Goal: Task Accomplishment & Management: Manage account settings

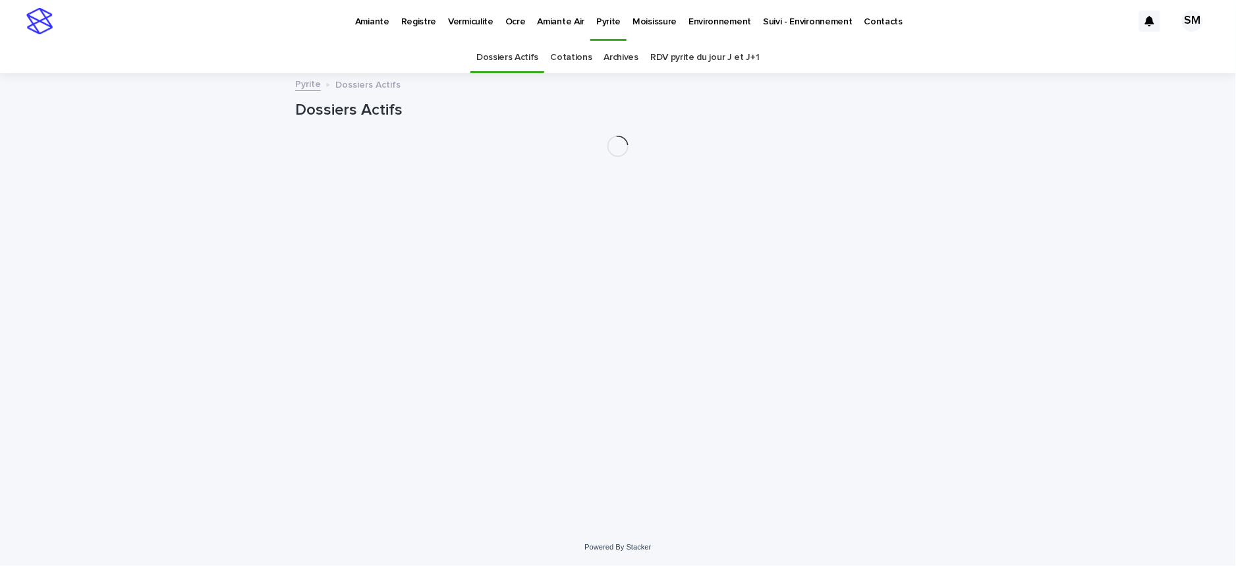
click at [472, 24] on p "Vermiculite" at bounding box center [470, 14] width 45 height 28
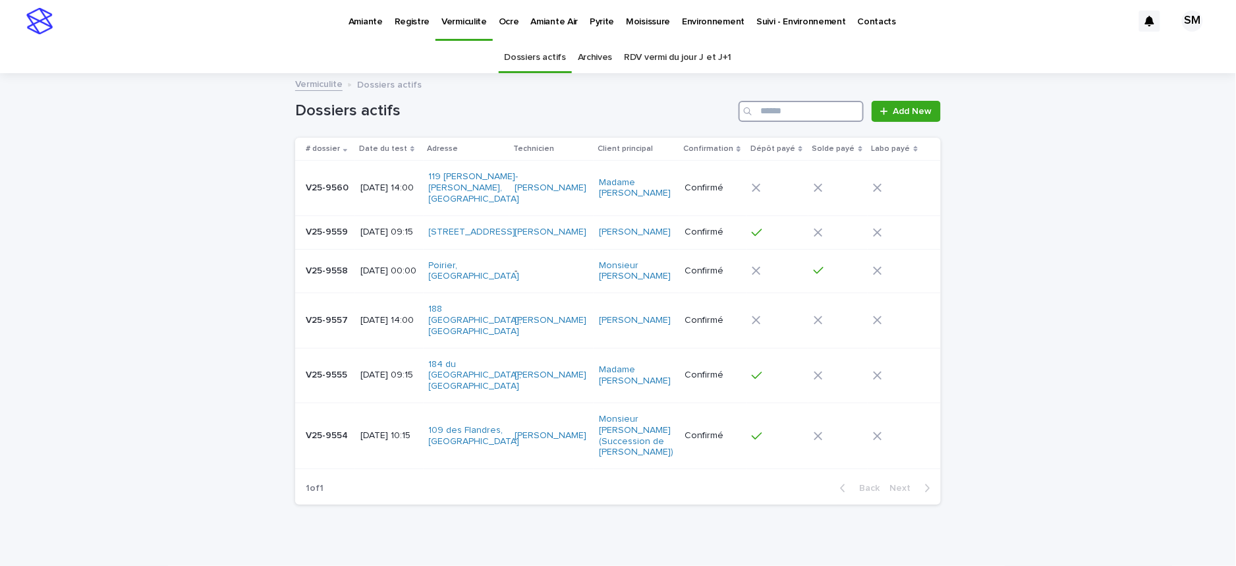
click at [785, 119] on input "Search" at bounding box center [800, 111] width 125 height 21
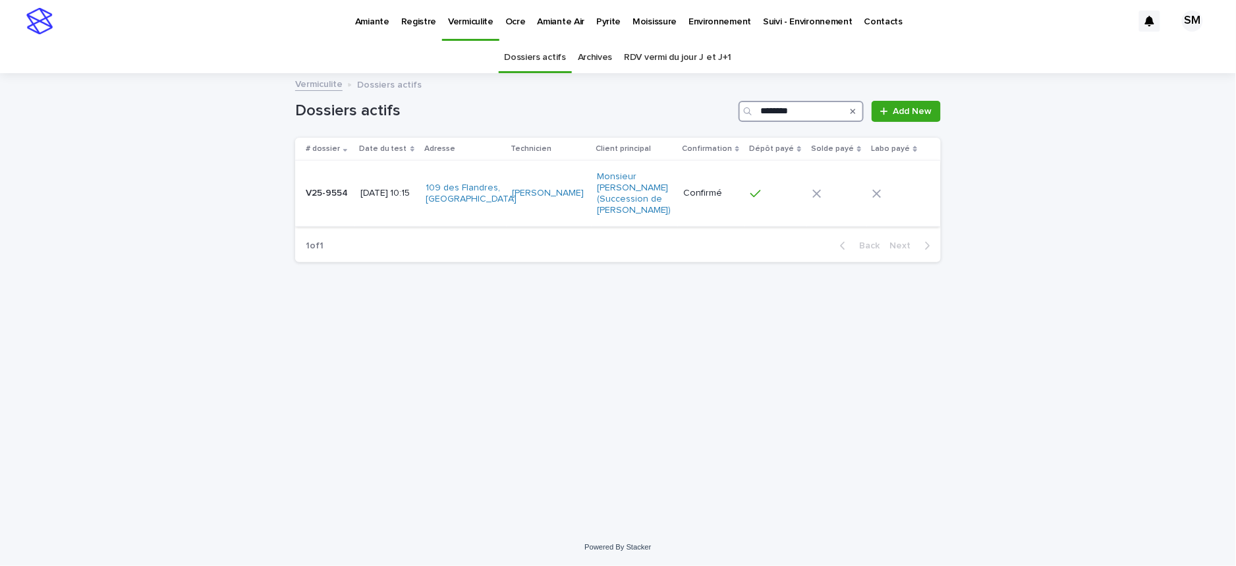
type input "********"
click at [307, 205] on td "V25-9554 V25-9554" at bounding box center [325, 194] width 60 height 66
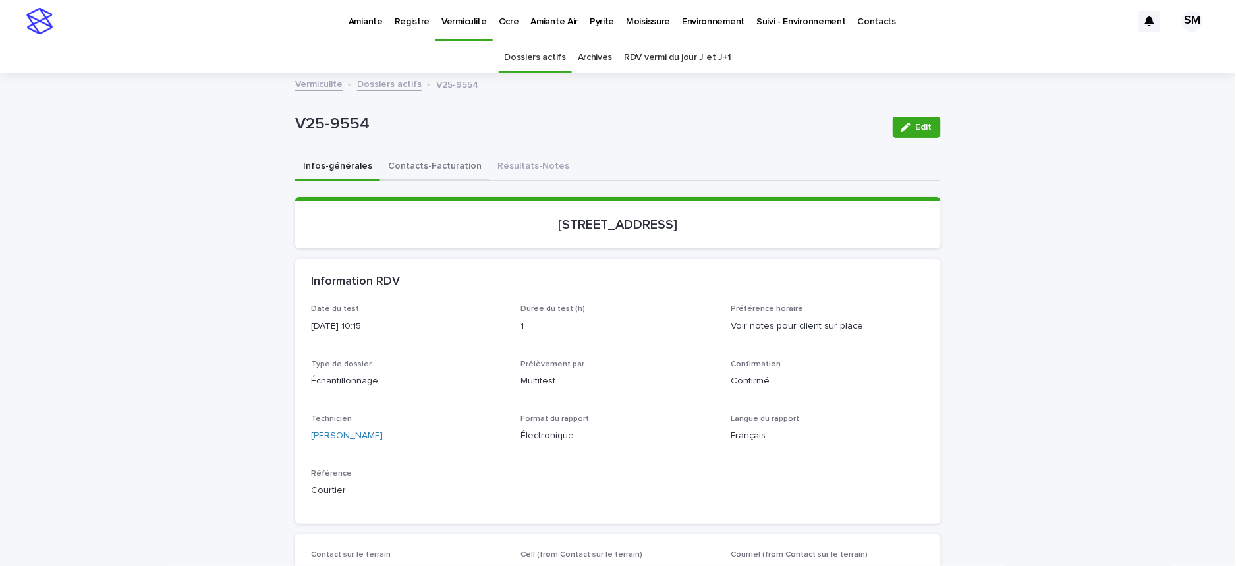
click at [408, 167] on button "Contacts-Facturation" at bounding box center [434, 167] width 109 height 28
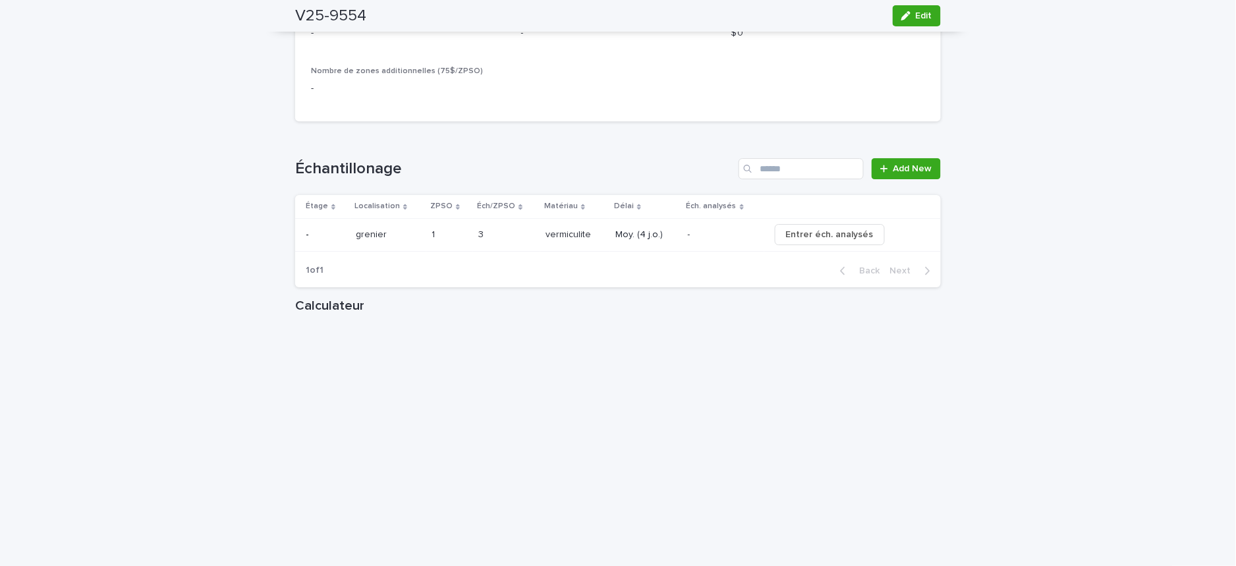
scroll to position [1465, 0]
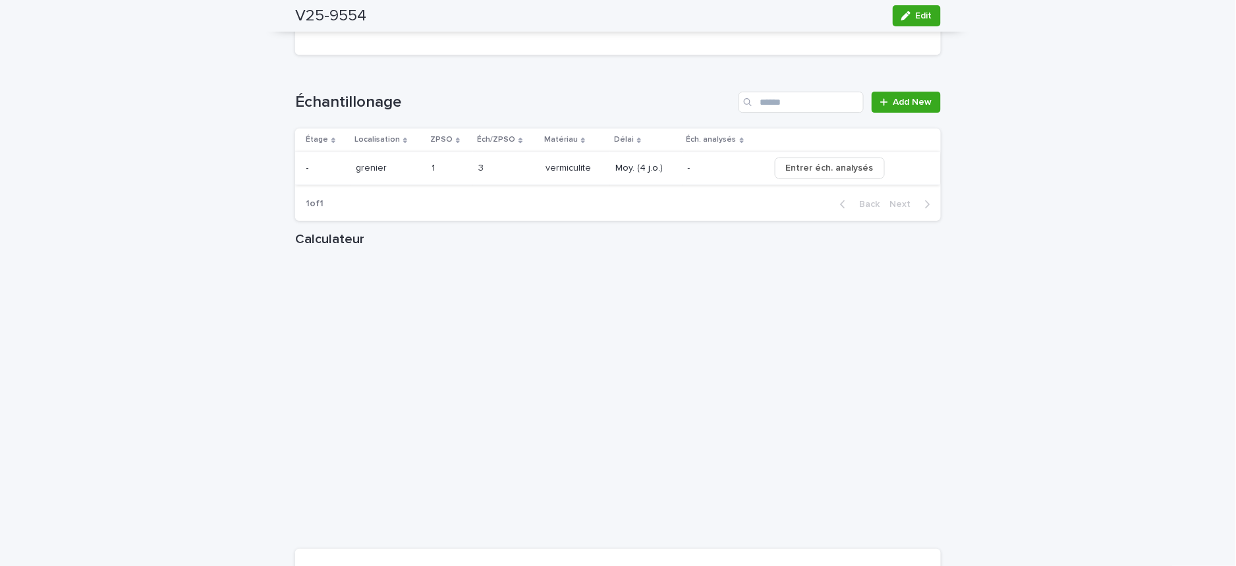
click at [812, 168] on span "Entrer éch. analysés" at bounding box center [830, 167] width 88 height 13
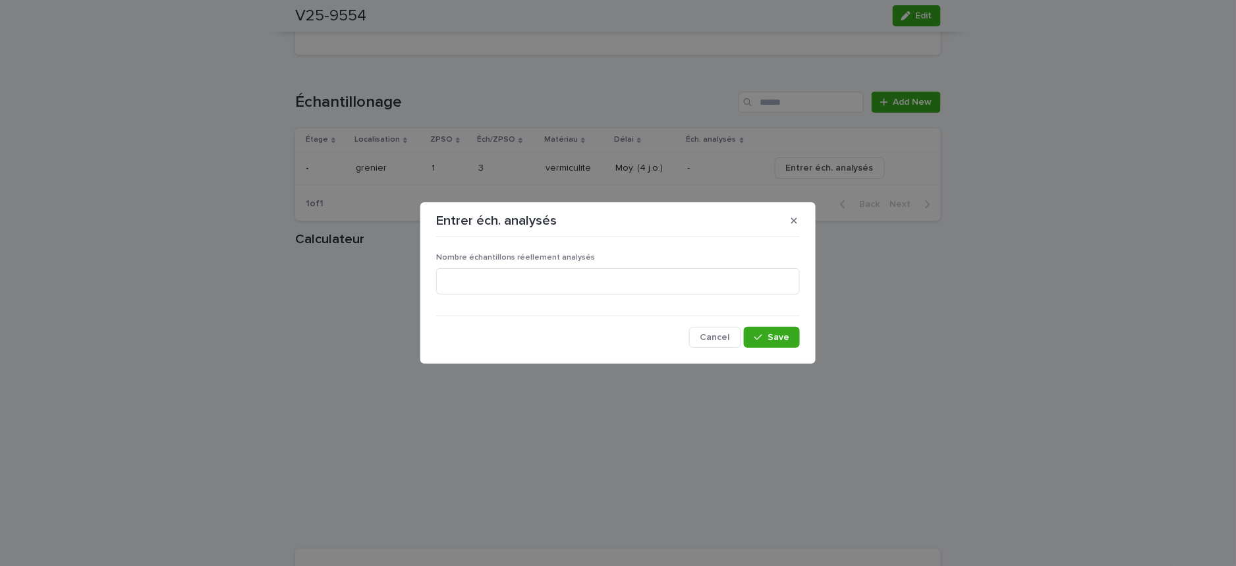
click at [631, 294] on div at bounding box center [618, 281] width 364 height 26
click at [612, 278] on input at bounding box center [618, 281] width 364 height 26
type input "*"
click at [781, 346] on button "Save" at bounding box center [772, 337] width 56 height 21
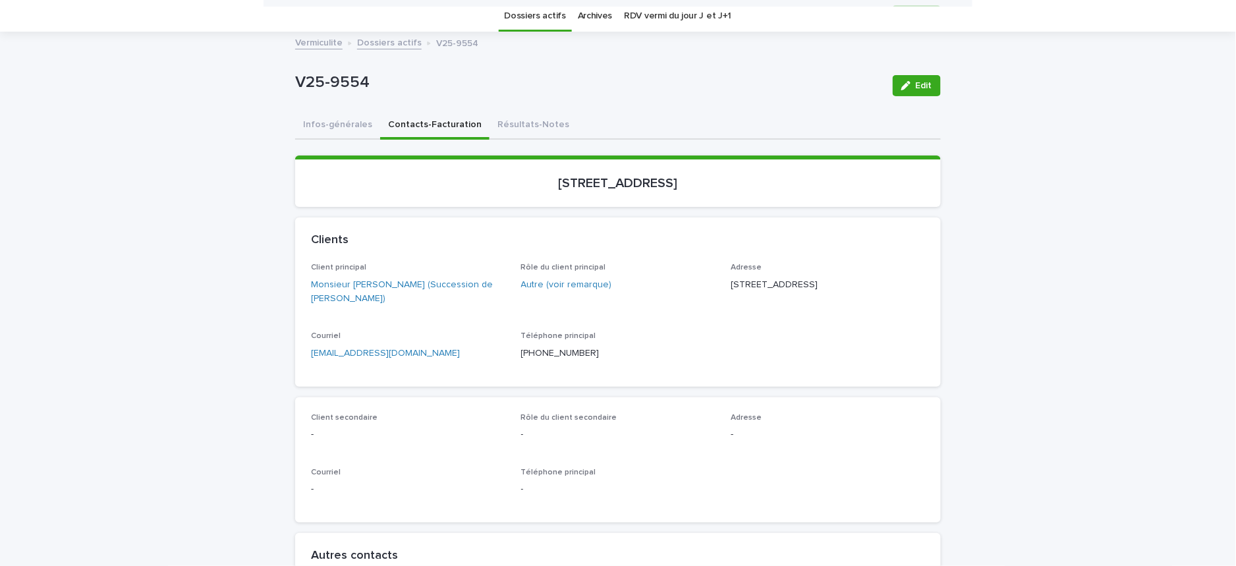
scroll to position [39, 0]
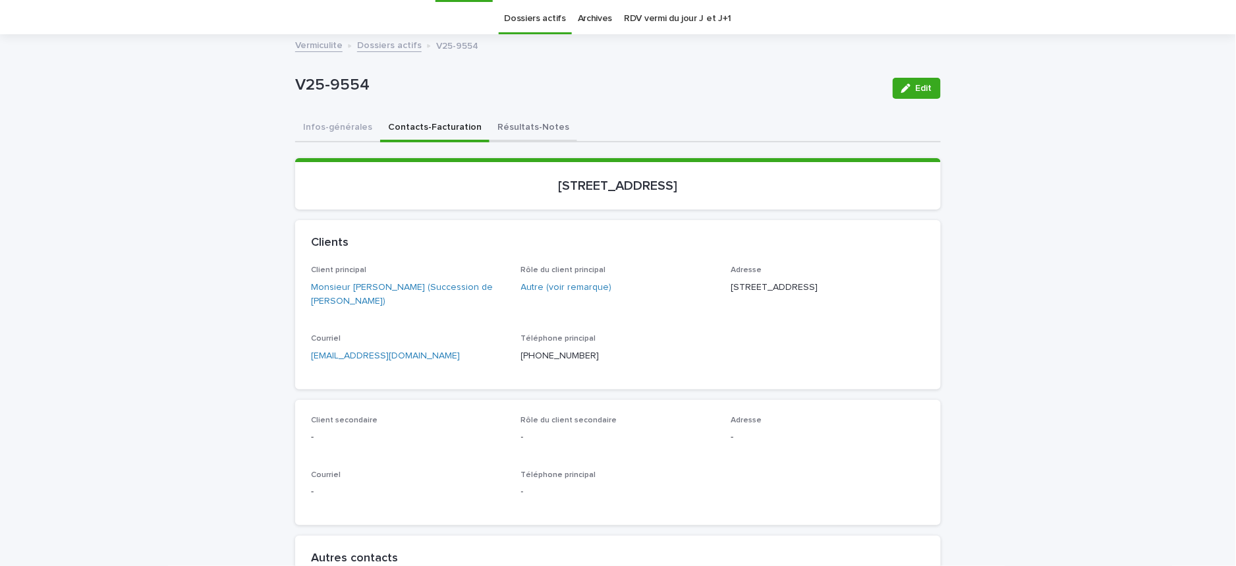
click at [496, 124] on button "Résultats-Notes" at bounding box center [533, 129] width 88 height 28
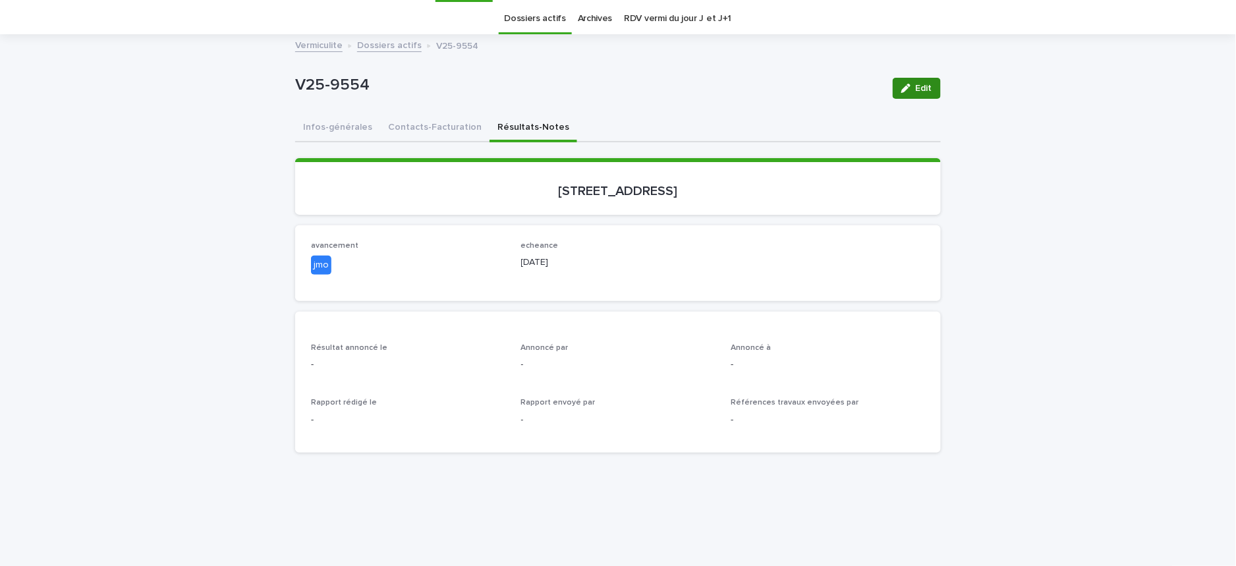
click at [915, 86] on span "Edit" at bounding box center [923, 88] width 16 height 9
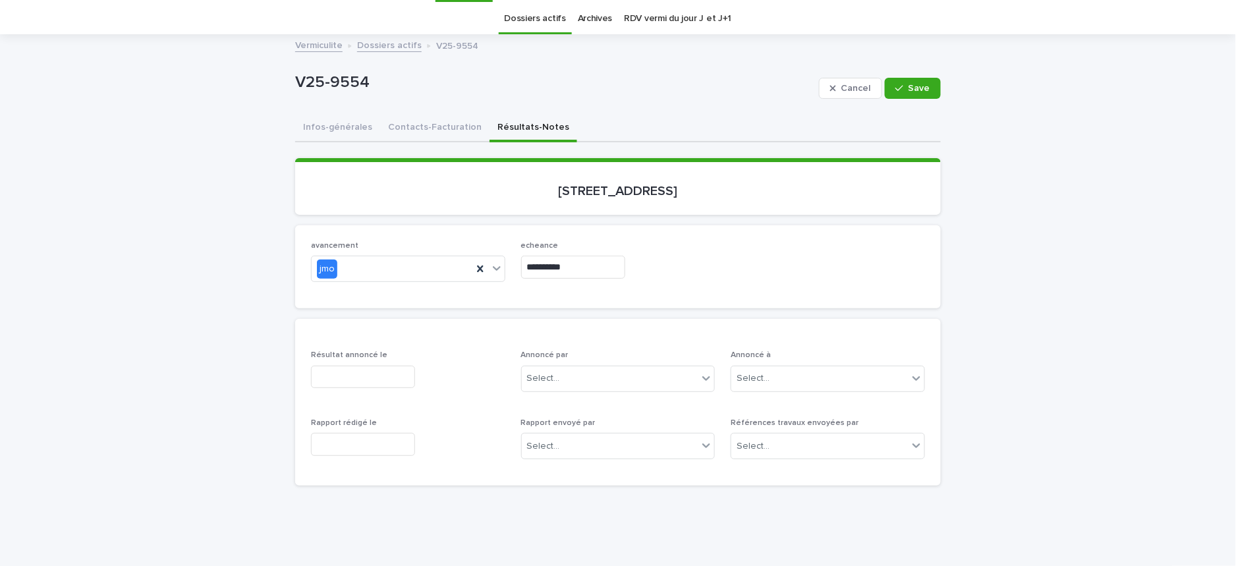
click at [319, 439] on input "text" at bounding box center [363, 444] width 104 height 23
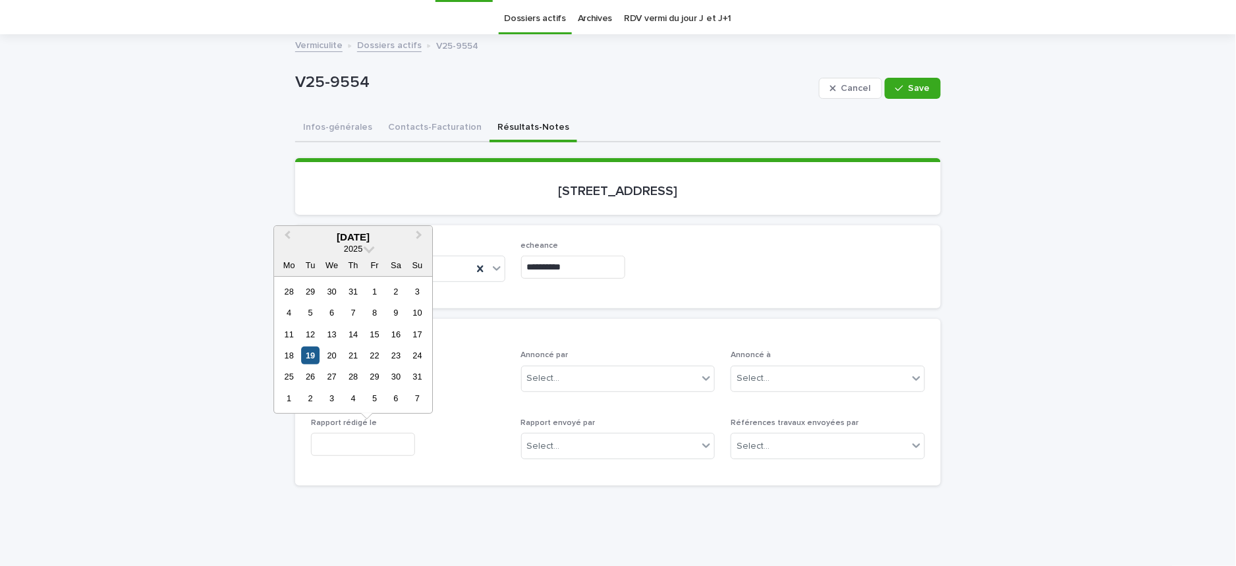
click at [307, 356] on div "19" at bounding box center [311, 355] width 18 height 18
type input "**********"
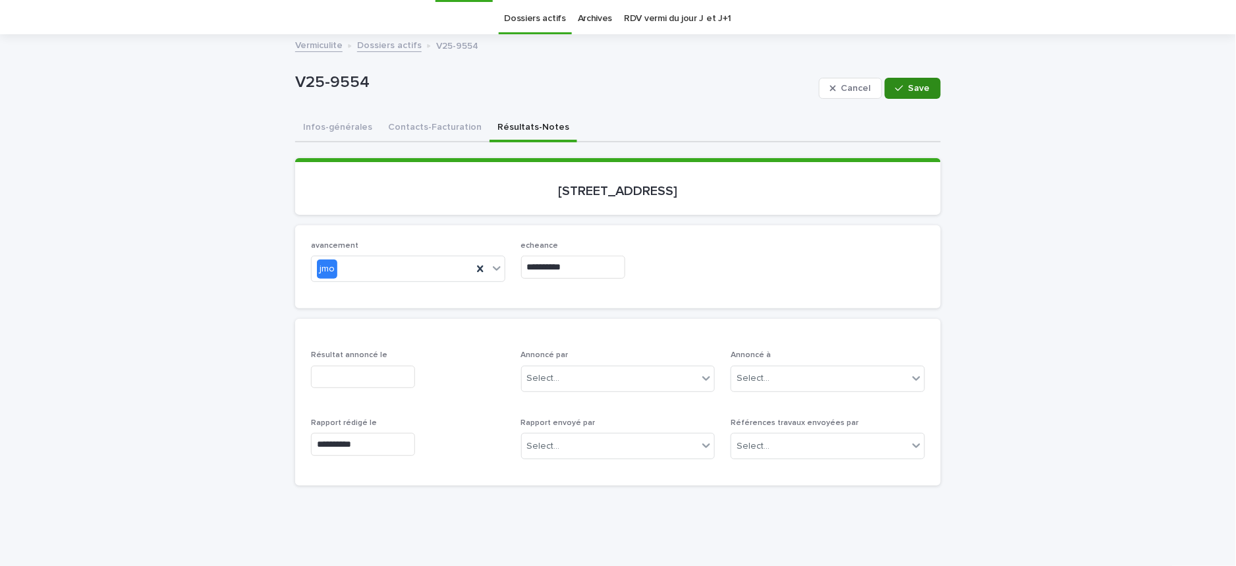
click at [908, 84] on span "Save" at bounding box center [919, 88] width 22 height 9
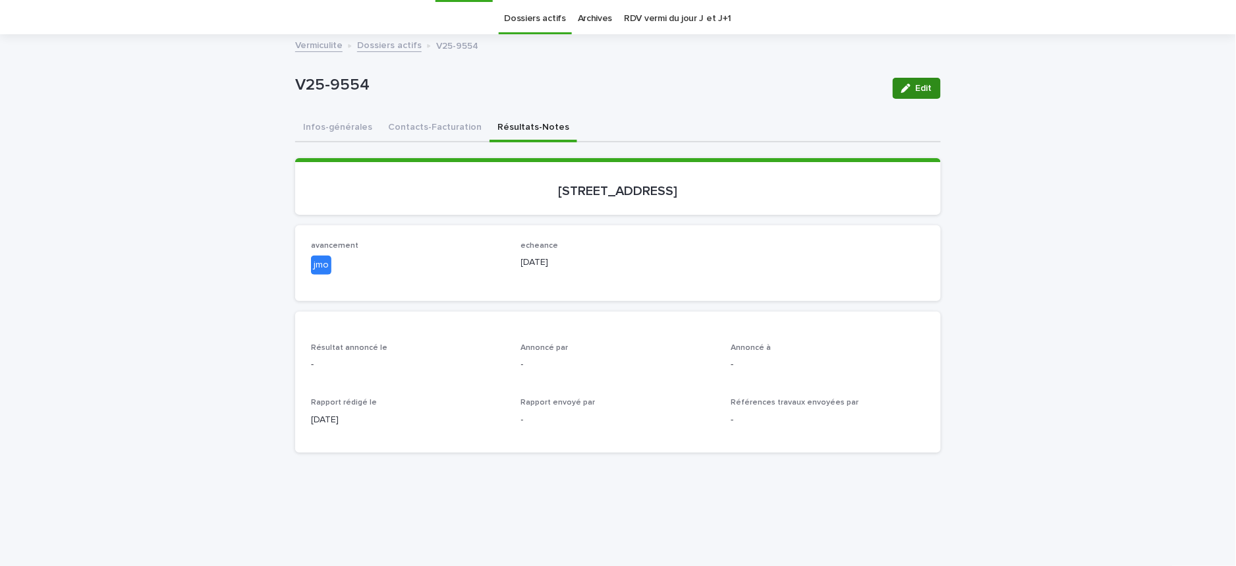
click at [915, 91] on span "Edit" at bounding box center [923, 88] width 16 height 9
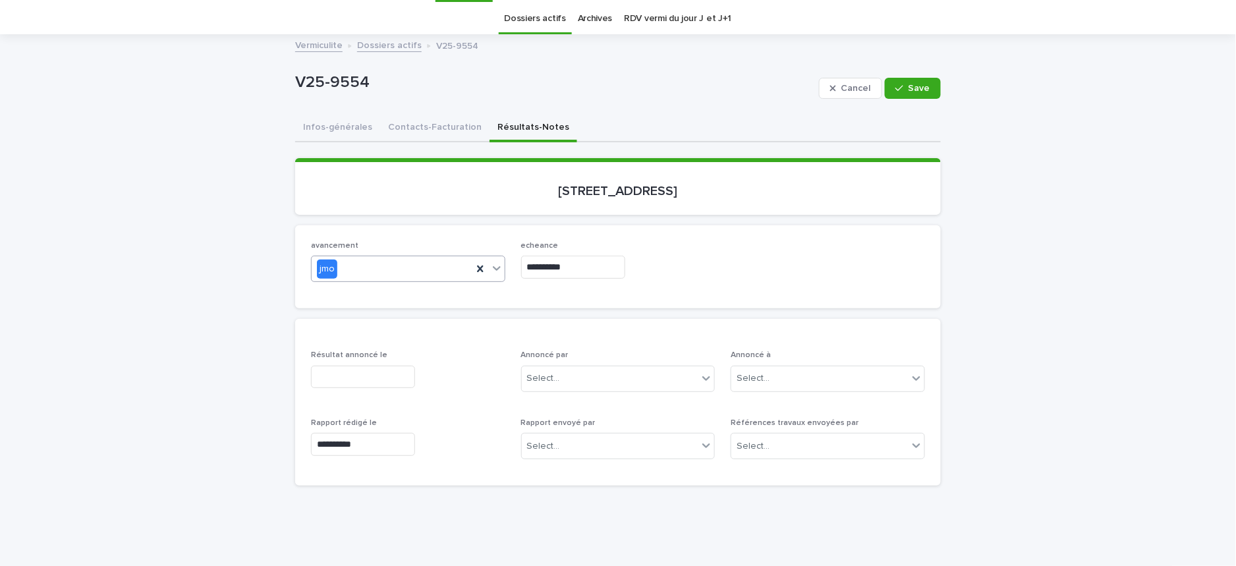
click at [490, 266] on icon at bounding box center [496, 267] width 13 height 13
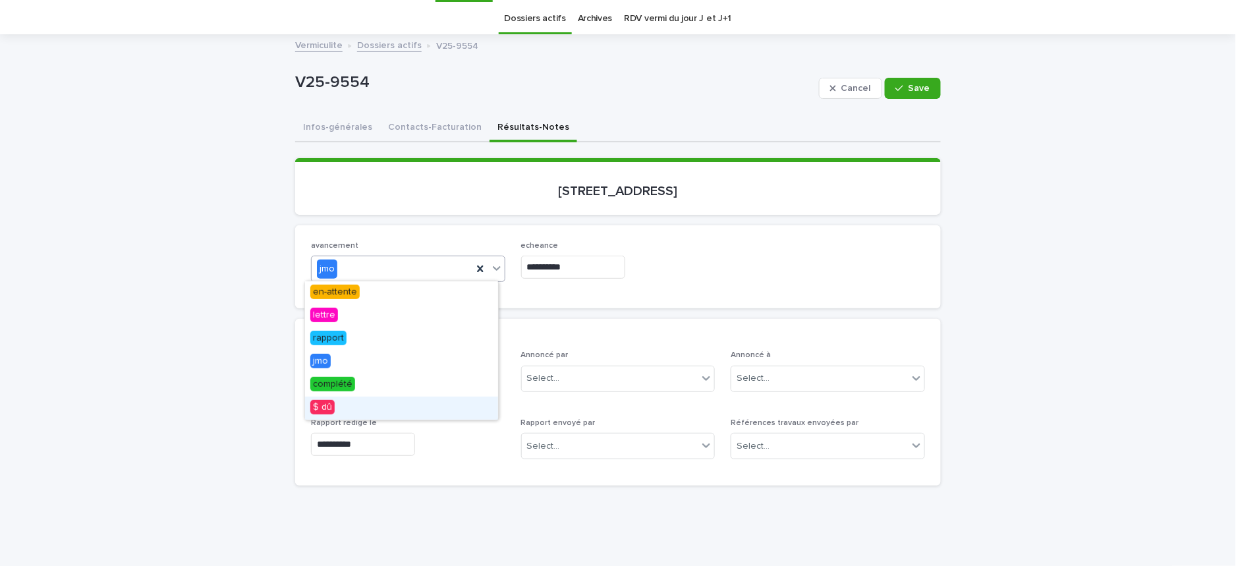
click at [350, 407] on div "$ dû" at bounding box center [401, 407] width 193 height 23
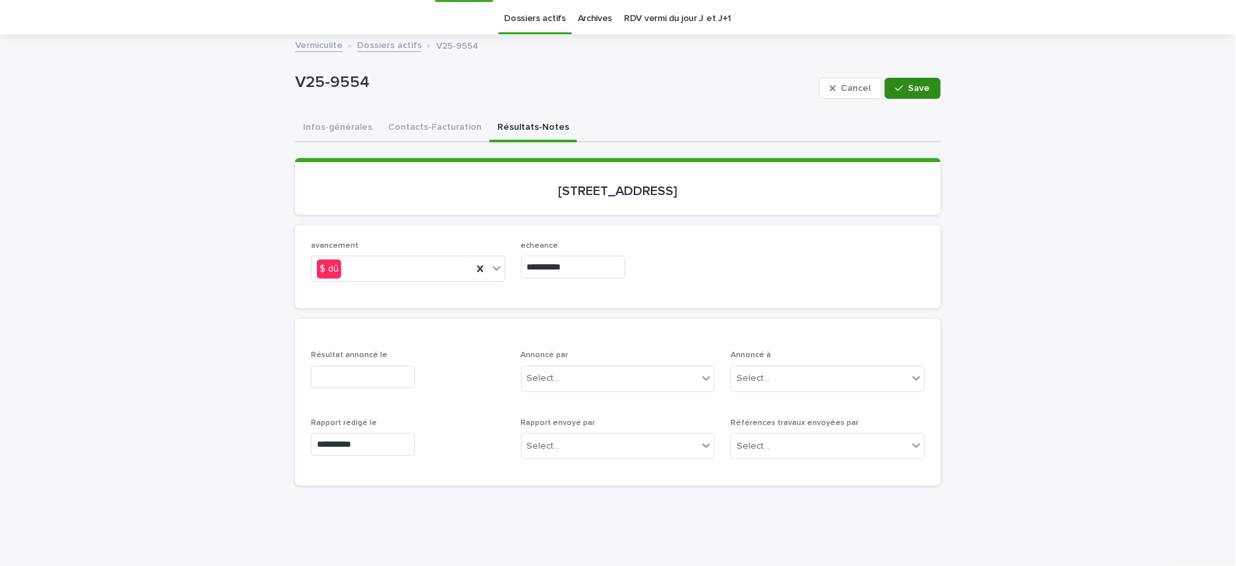
click at [915, 86] on span "Save" at bounding box center [919, 88] width 22 height 9
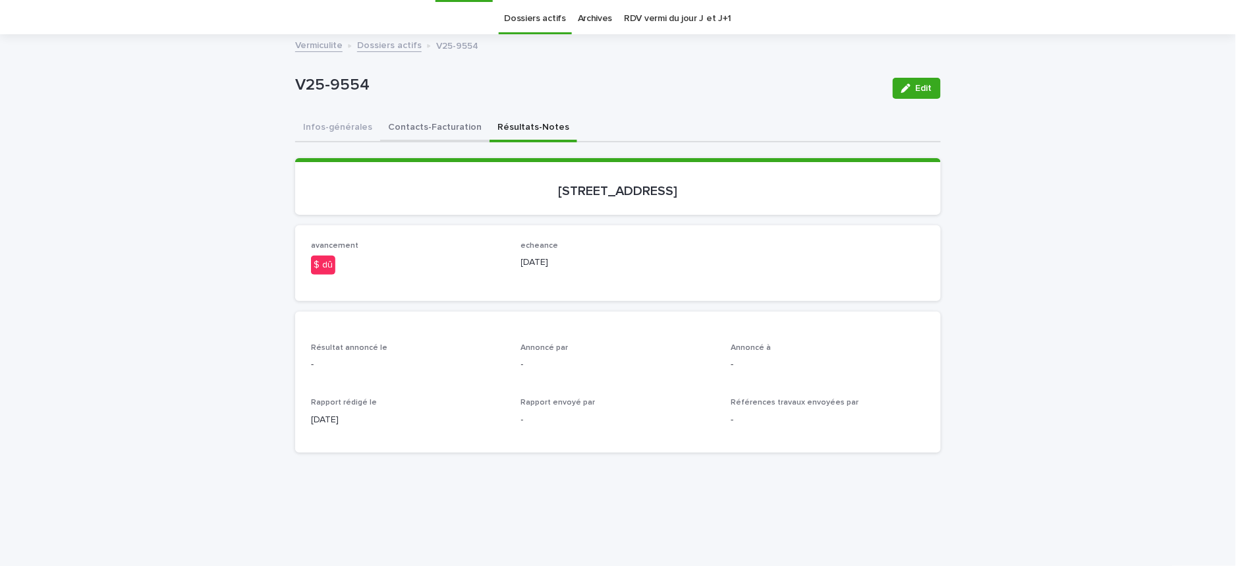
click at [405, 126] on button "Contacts-Facturation" at bounding box center [434, 129] width 109 height 28
